Goal: Navigation & Orientation: Understand site structure

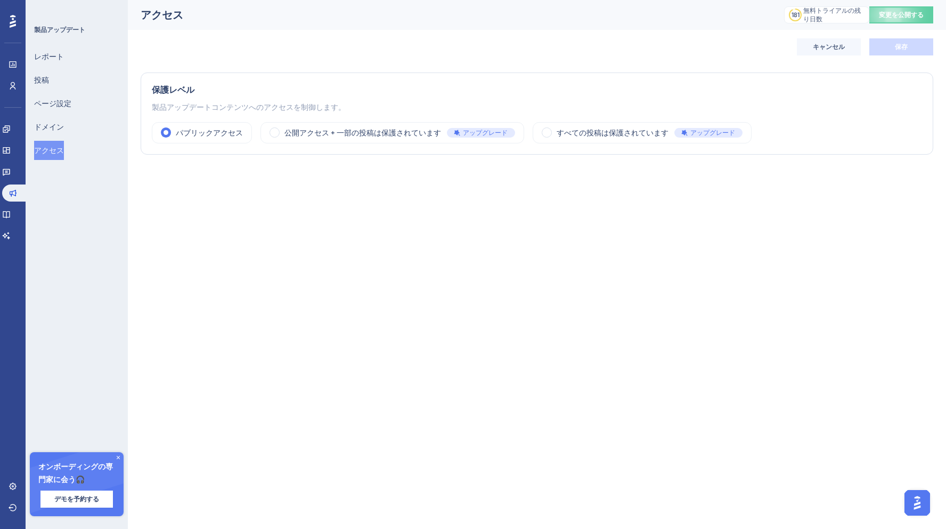
click at [567, 27] on div "アクセス 181 無料トライアルの残り日数 クリックしてアップグレードオプションを表示 変更を公開する" at bounding box center [537, 15] width 818 height 30
click at [11, 133] on icon at bounding box center [6, 129] width 9 height 9
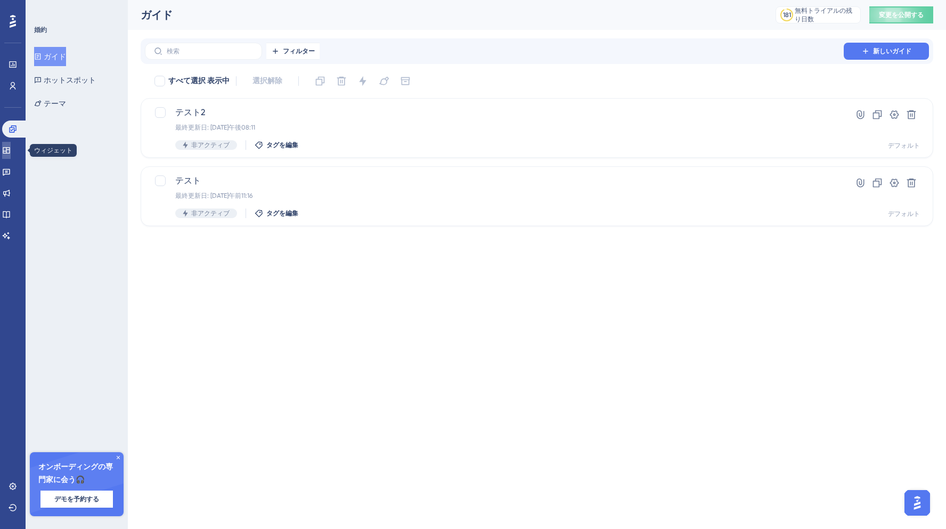
click at [11, 145] on link at bounding box center [6, 150] width 9 height 17
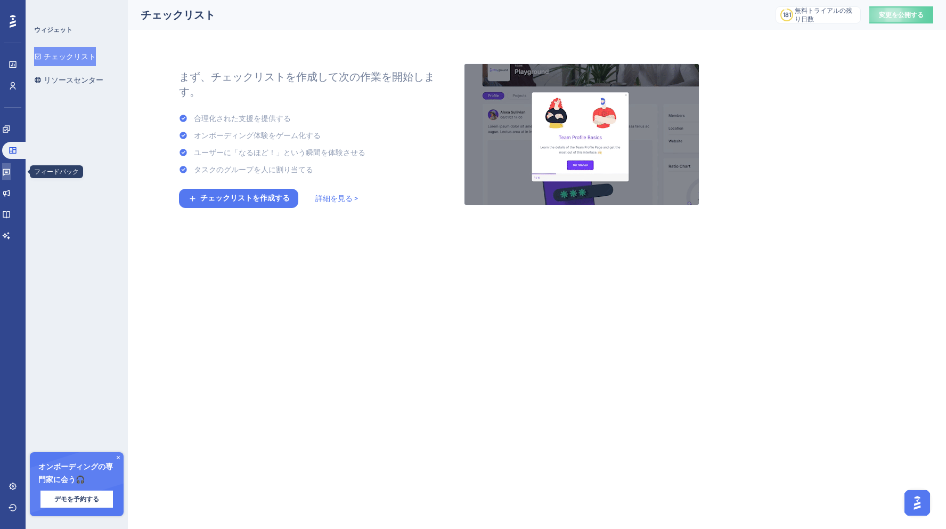
click at [11, 179] on link at bounding box center [6, 171] width 9 height 17
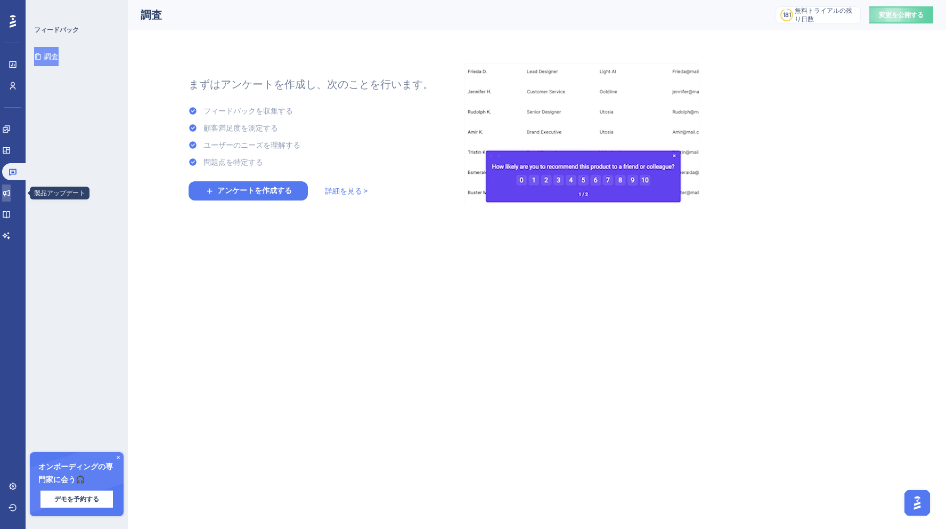
click at [10, 194] on icon at bounding box center [6, 193] width 7 height 7
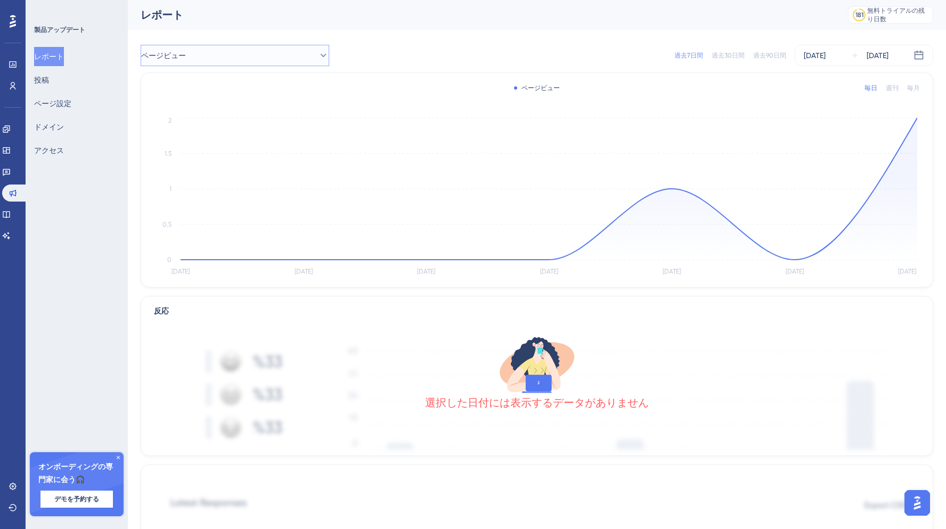
click at [212, 58] on button "ページビュー" at bounding box center [235, 55] width 189 height 21
click at [202, 102] on div "テスト3 テスト3" at bounding box center [235, 109] width 175 height 21
click at [224, 61] on button "テスト3" at bounding box center [235, 55] width 189 height 21
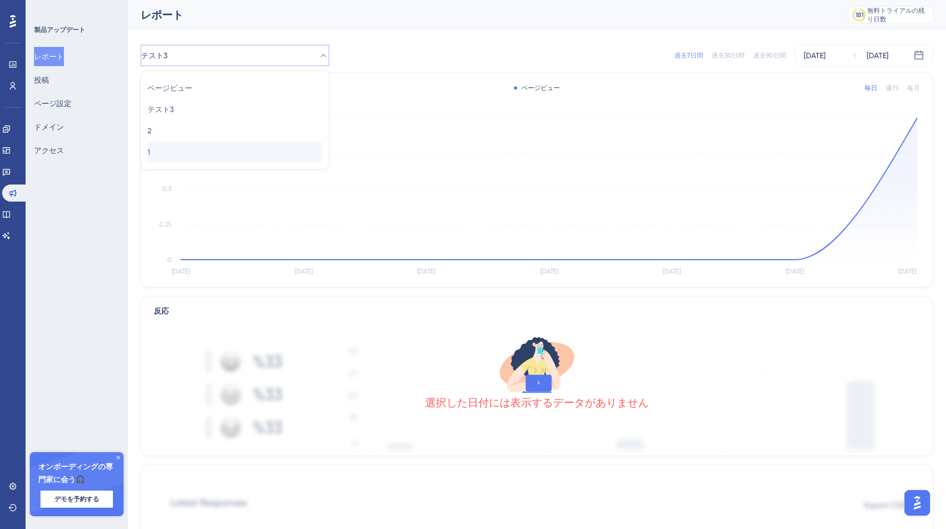
click at [199, 147] on div "1 1" at bounding box center [235, 151] width 175 height 21
click at [49, 87] on button "投稿" at bounding box center [41, 79] width 15 height 19
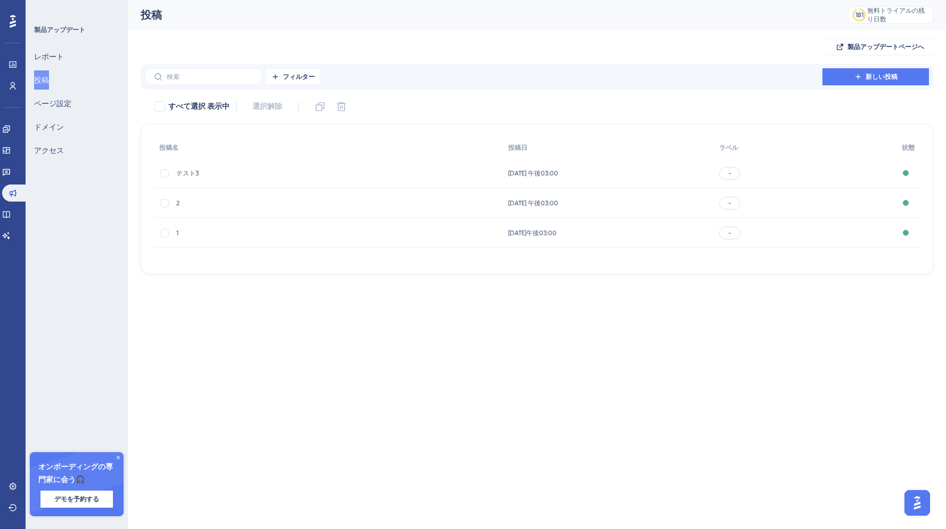
click at [741, 175] on div "-" at bounding box center [729, 173] width 21 height 13
click at [651, 198] on div "[DATE] 午後03:00 [DATE] 午後03:00" at bounding box center [609, 203] width 212 height 30
click at [616, 229] on div "[DATE]午後03:00 [DATE]午後03:00" at bounding box center [609, 233] width 212 height 30
click at [64, 148] on font "アクセス" at bounding box center [49, 150] width 30 height 9
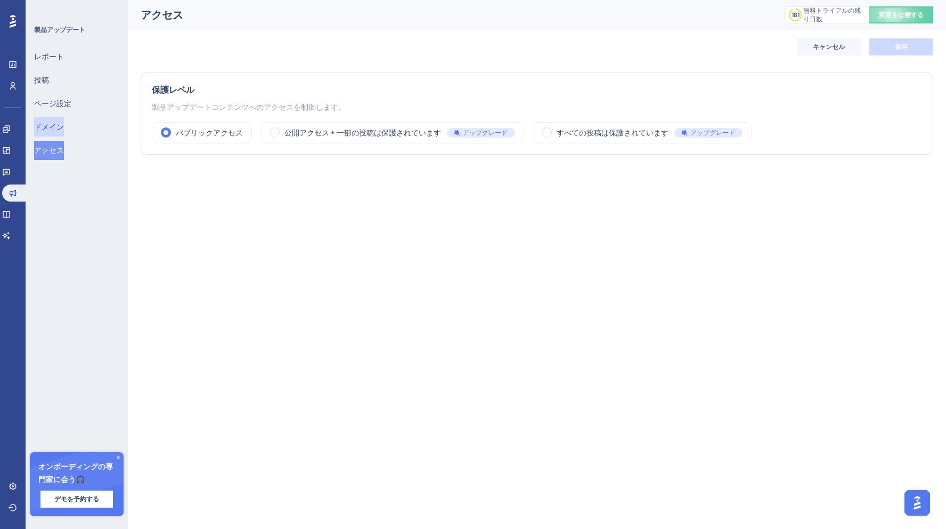
click at [59, 133] on font "ドメイン" at bounding box center [49, 126] width 30 height 13
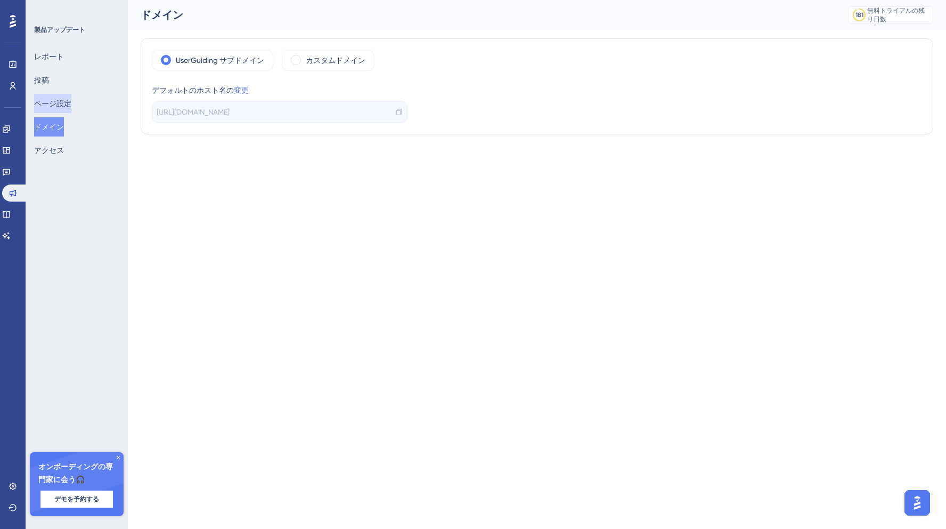
click at [56, 108] on font "ページ設定" at bounding box center [52, 103] width 37 height 13
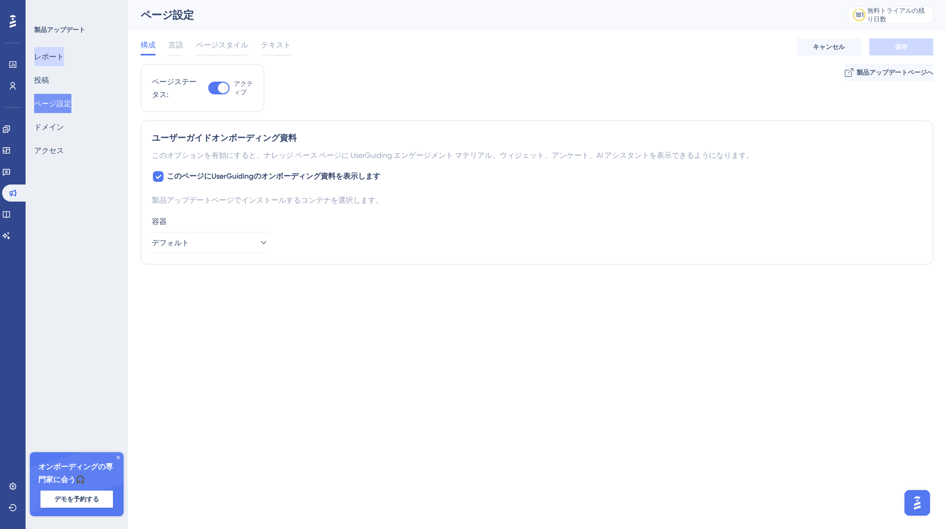
click at [52, 63] on button "レポート" at bounding box center [49, 56] width 30 height 19
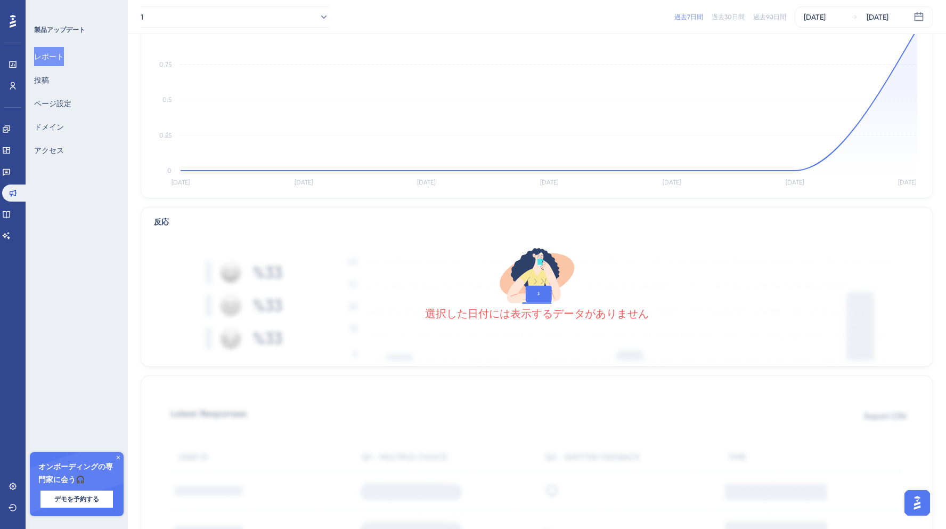
scroll to position [43, 0]
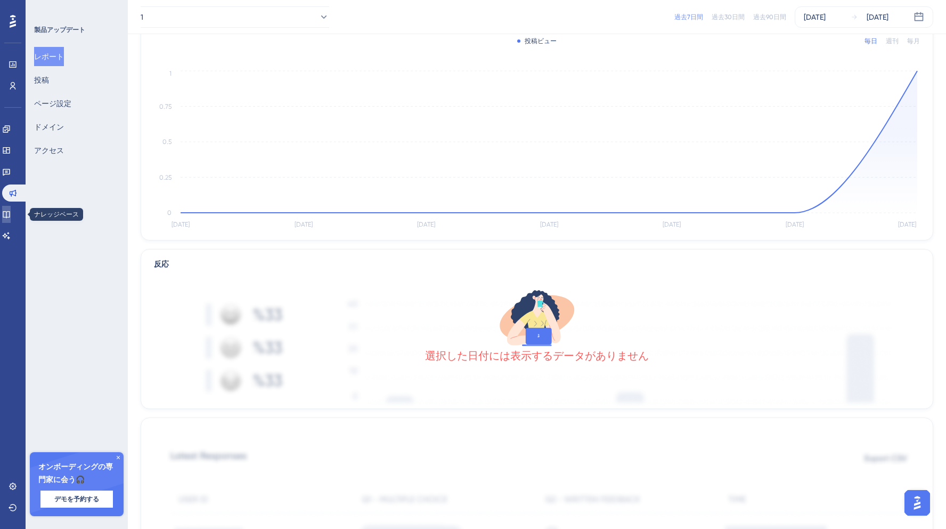
click at [11, 222] on link at bounding box center [6, 214] width 9 height 17
